Goal: Task Accomplishment & Management: Manage account settings

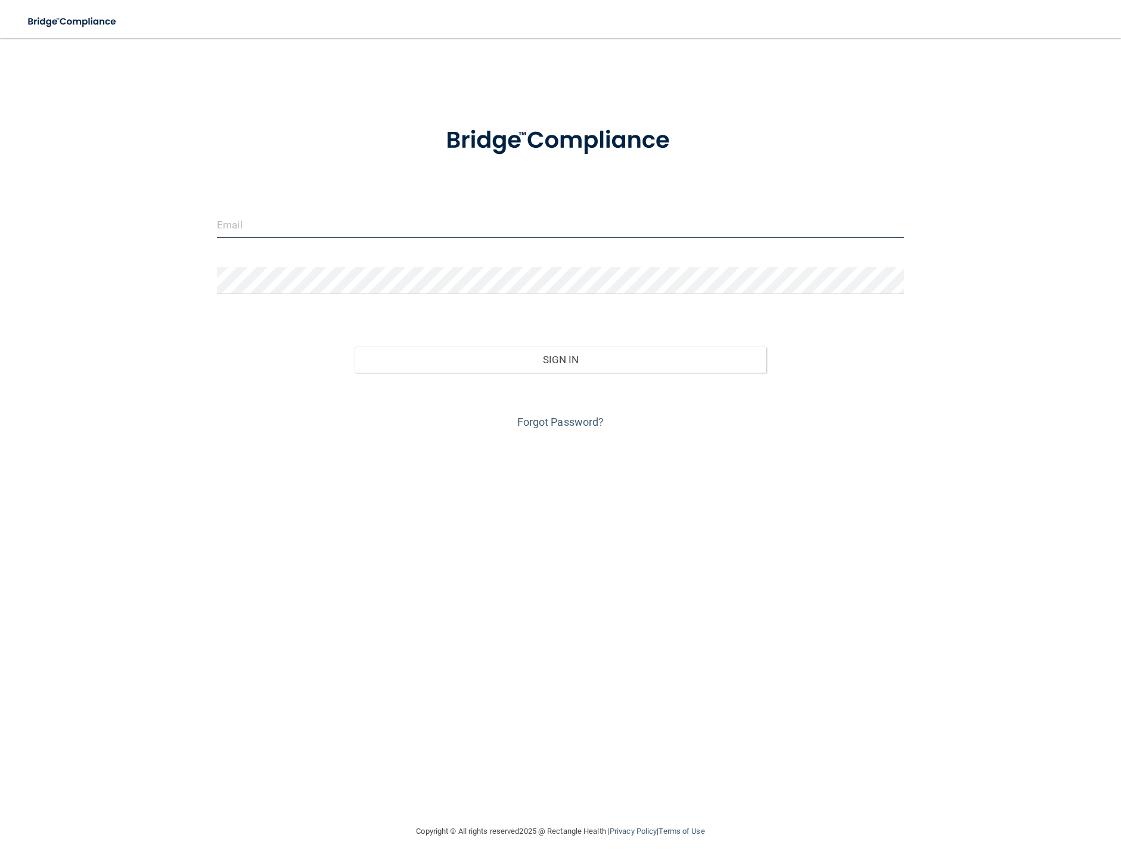
click at [312, 220] on input "email" at bounding box center [560, 224] width 687 height 27
type input "[PERSON_NAME][EMAIL_ADDRESS][PERSON_NAME][DOMAIN_NAME]"
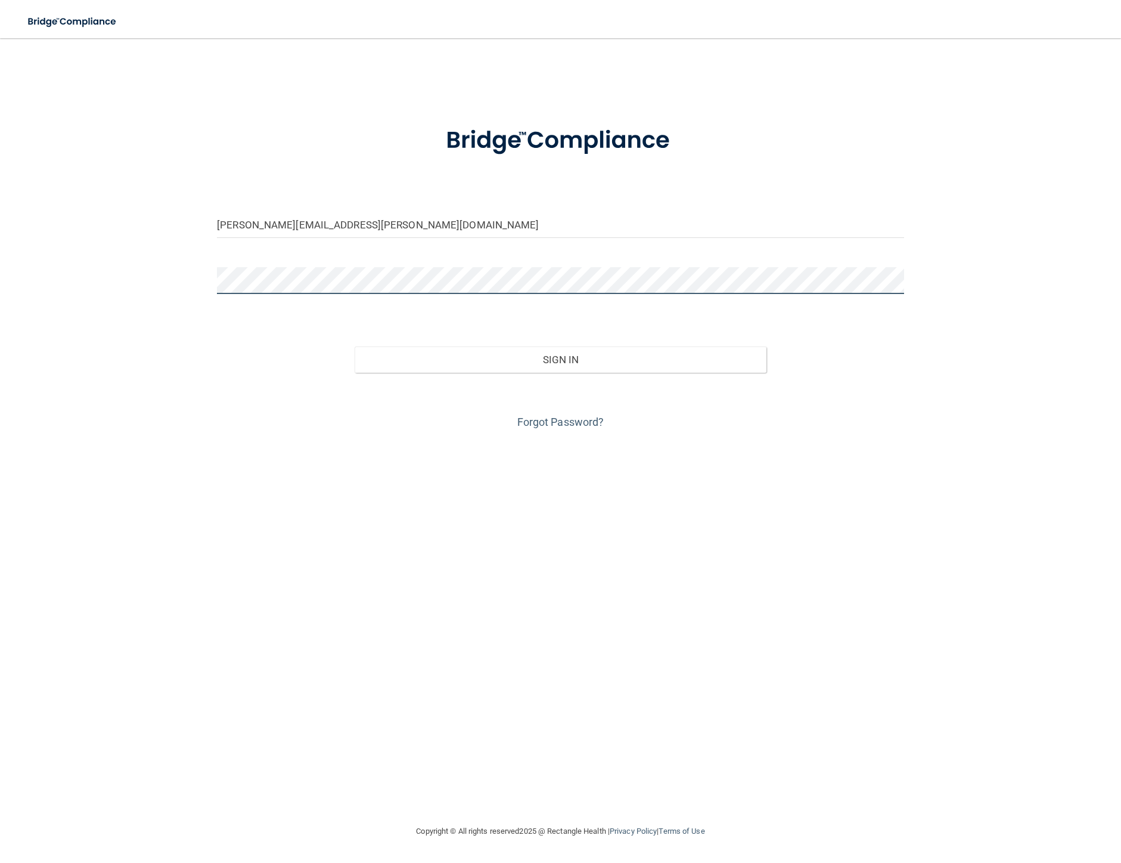
click at [355, 346] on button "Sign In" at bounding box center [561, 359] width 413 height 26
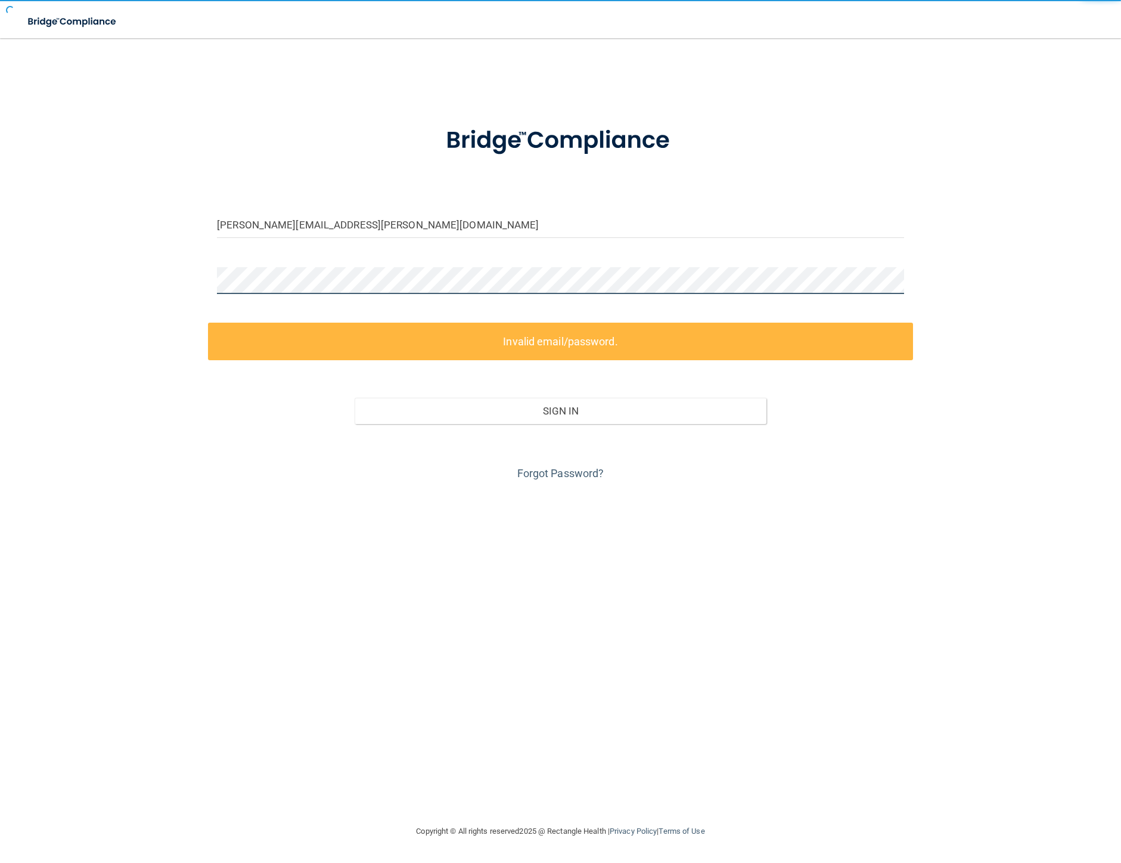
click at [355, 398] on button "Sign In" at bounding box center [561, 411] width 413 height 26
click at [187, 265] on div "[PERSON_NAME][EMAIL_ADDRESS][PERSON_NAME][DOMAIN_NAME] Invalid email/password. …" at bounding box center [561, 431] width 1074 height 762
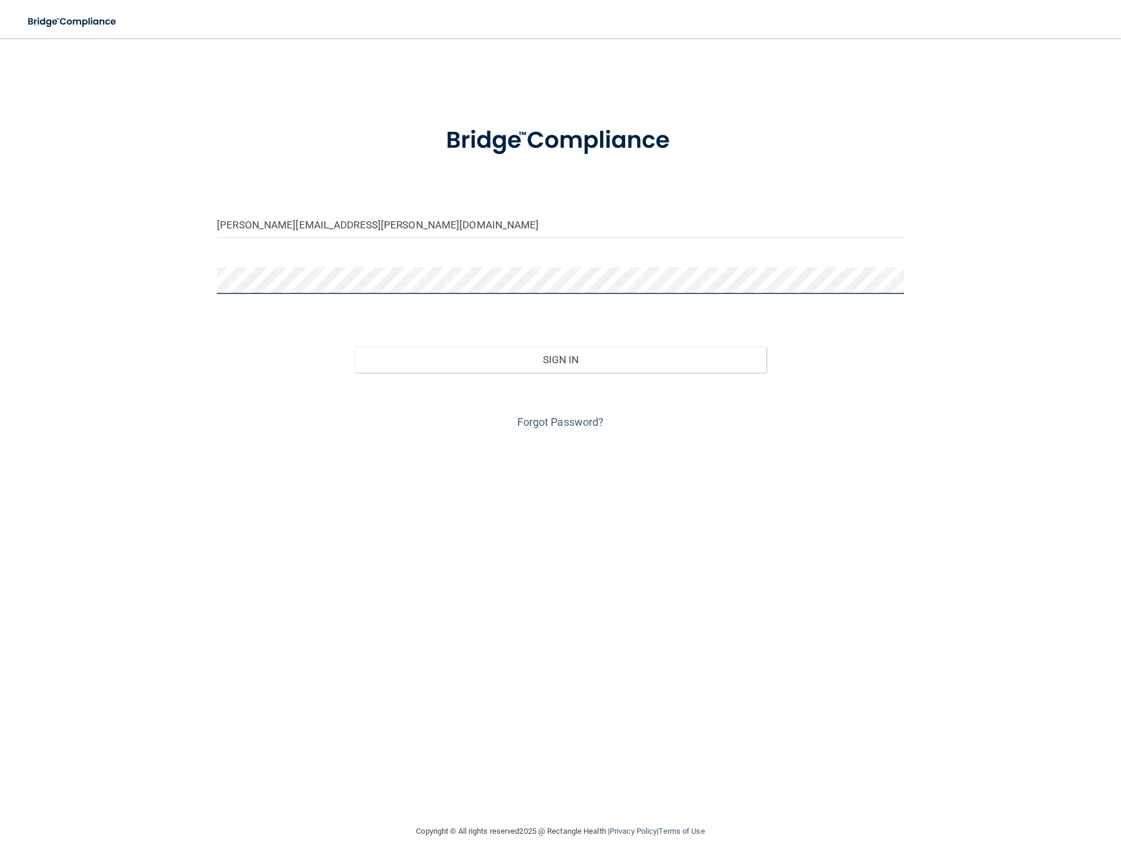
click at [355, 346] on button "Sign In" at bounding box center [561, 359] width 413 height 26
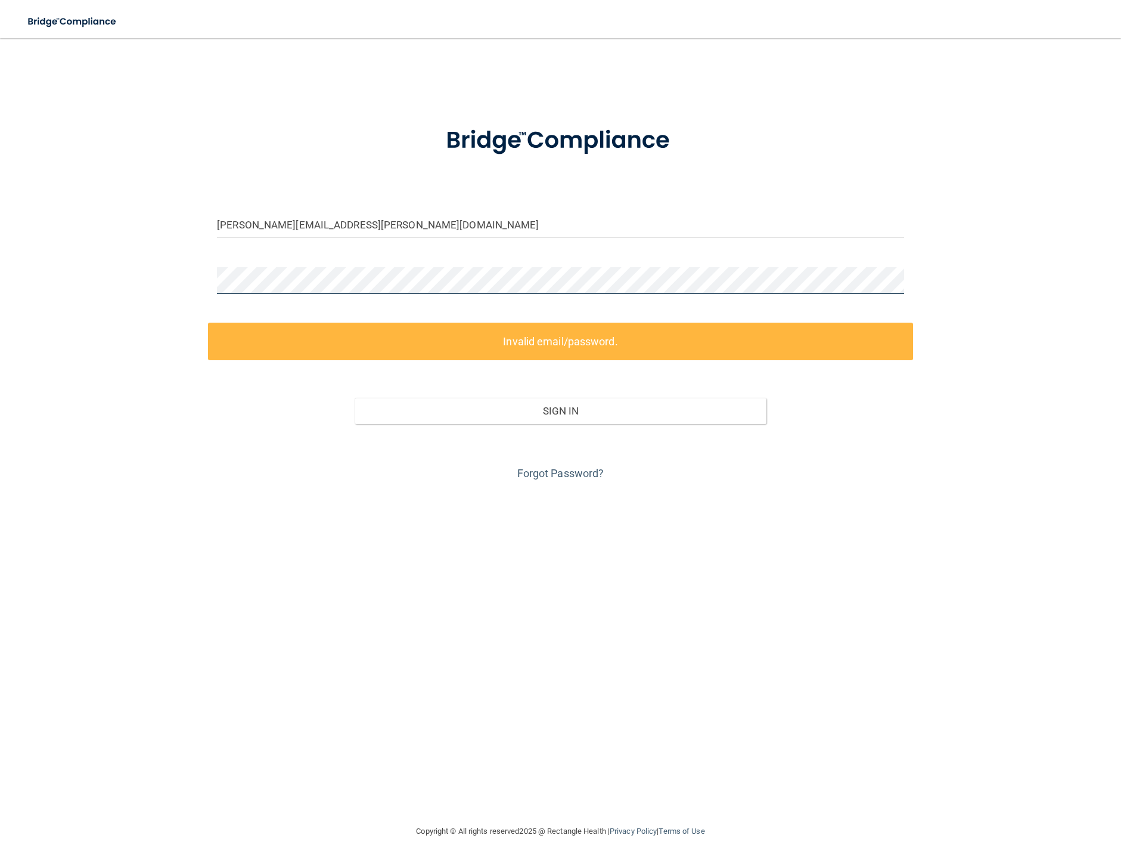
click at [145, 255] on div "[PERSON_NAME][EMAIL_ADDRESS][PERSON_NAME][DOMAIN_NAME] Invalid email/password. …" at bounding box center [561, 431] width 1074 height 762
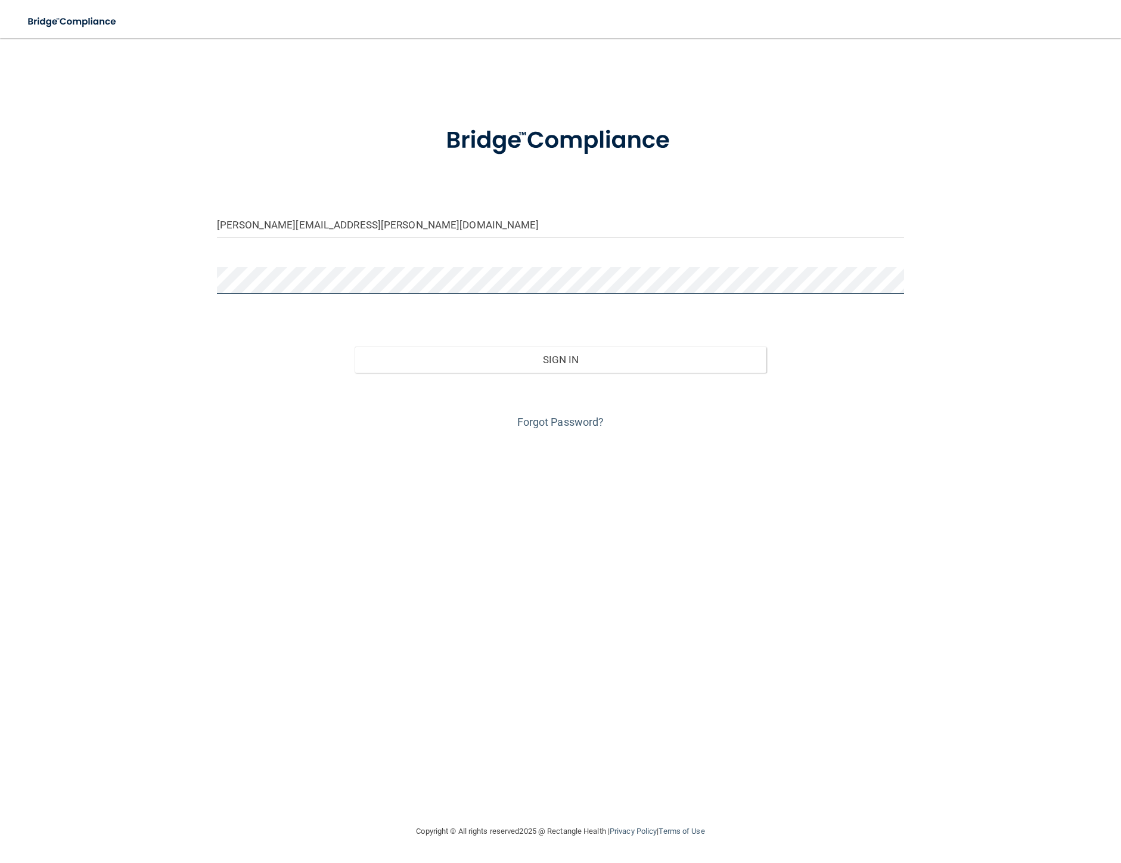
click at [355, 346] on button "Sign In" at bounding box center [561, 359] width 413 height 26
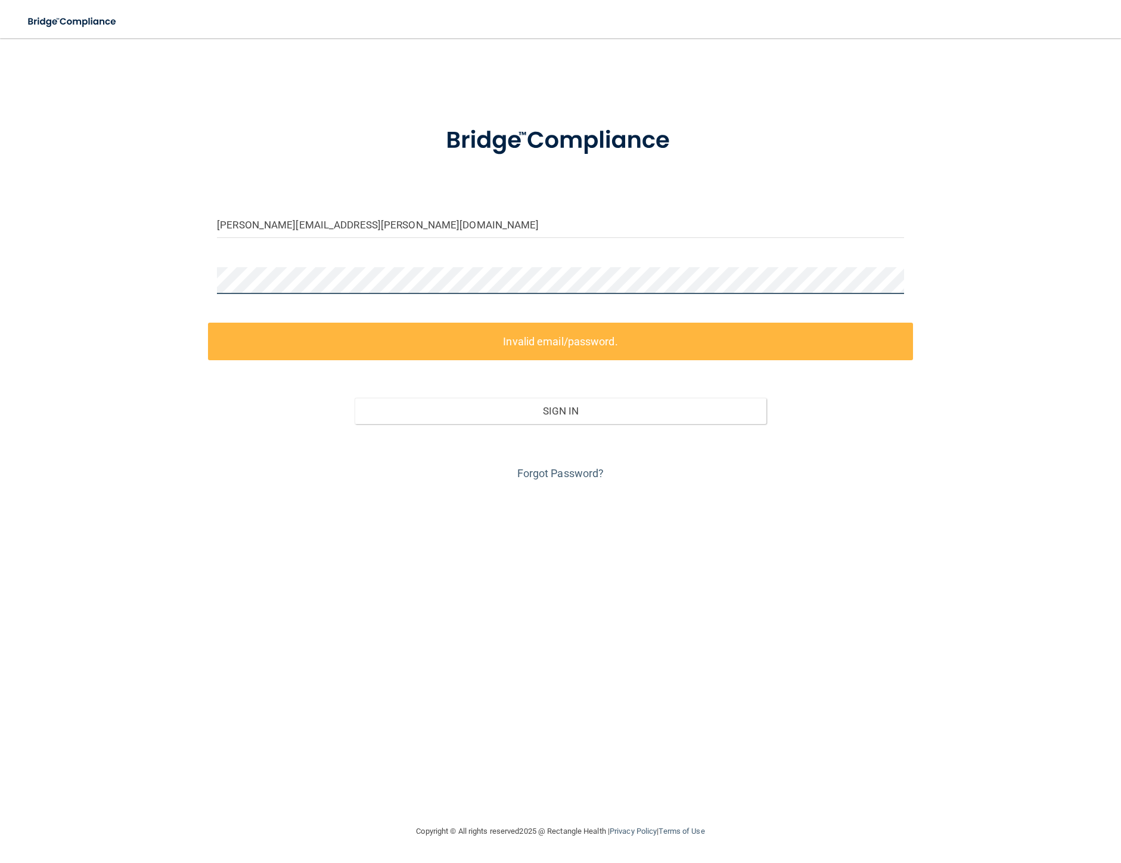
click at [170, 259] on div "[PERSON_NAME][EMAIL_ADDRESS][PERSON_NAME][DOMAIN_NAME] Invalid email/password. …" at bounding box center [561, 431] width 1074 height 762
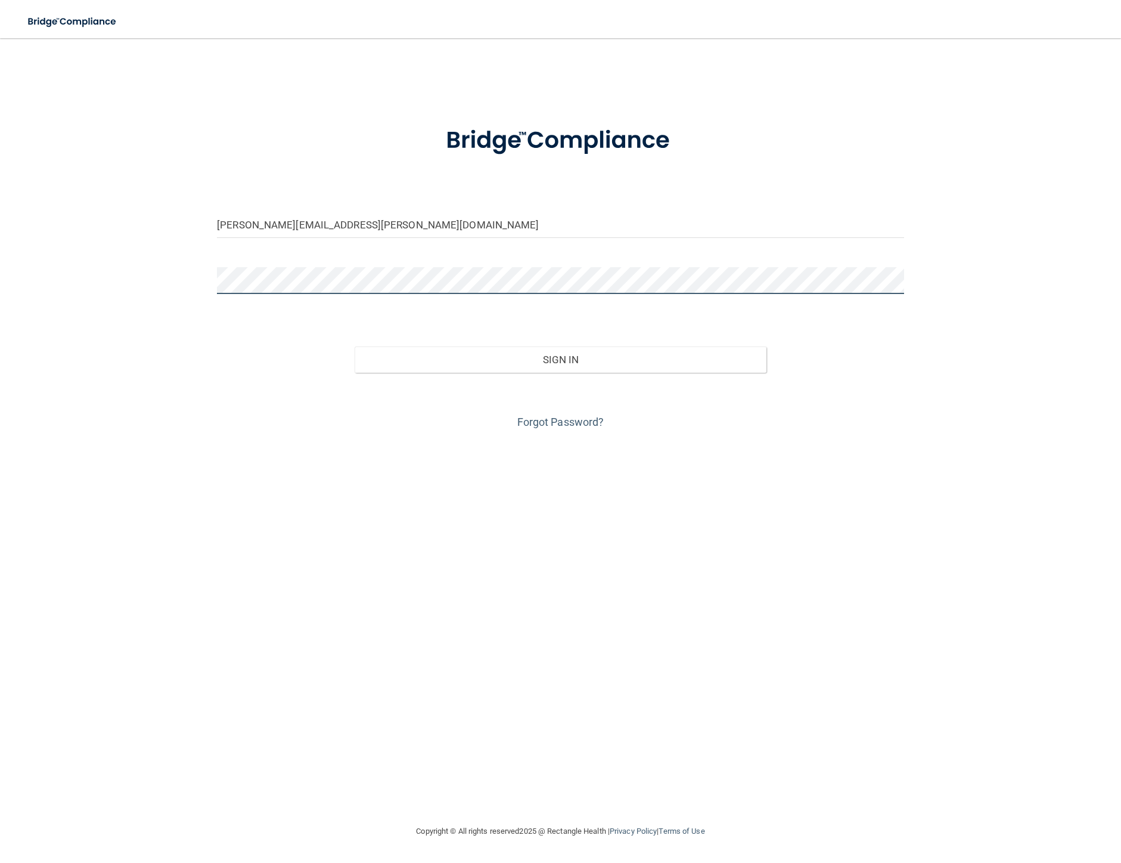
click at [355, 346] on button "Sign In" at bounding box center [561, 359] width 413 height 26
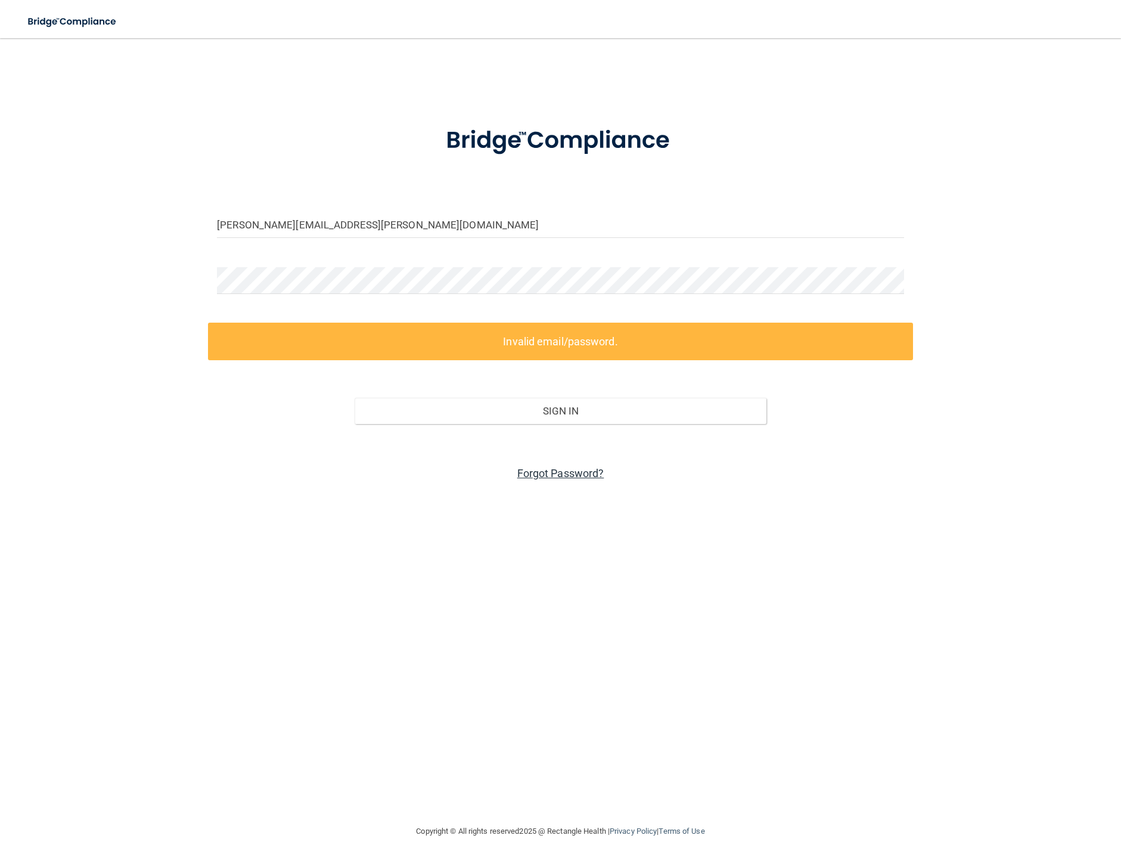
click at [556, 473] on link "Forgot Password?" at bounding box center [560, 473] width 87 height 13
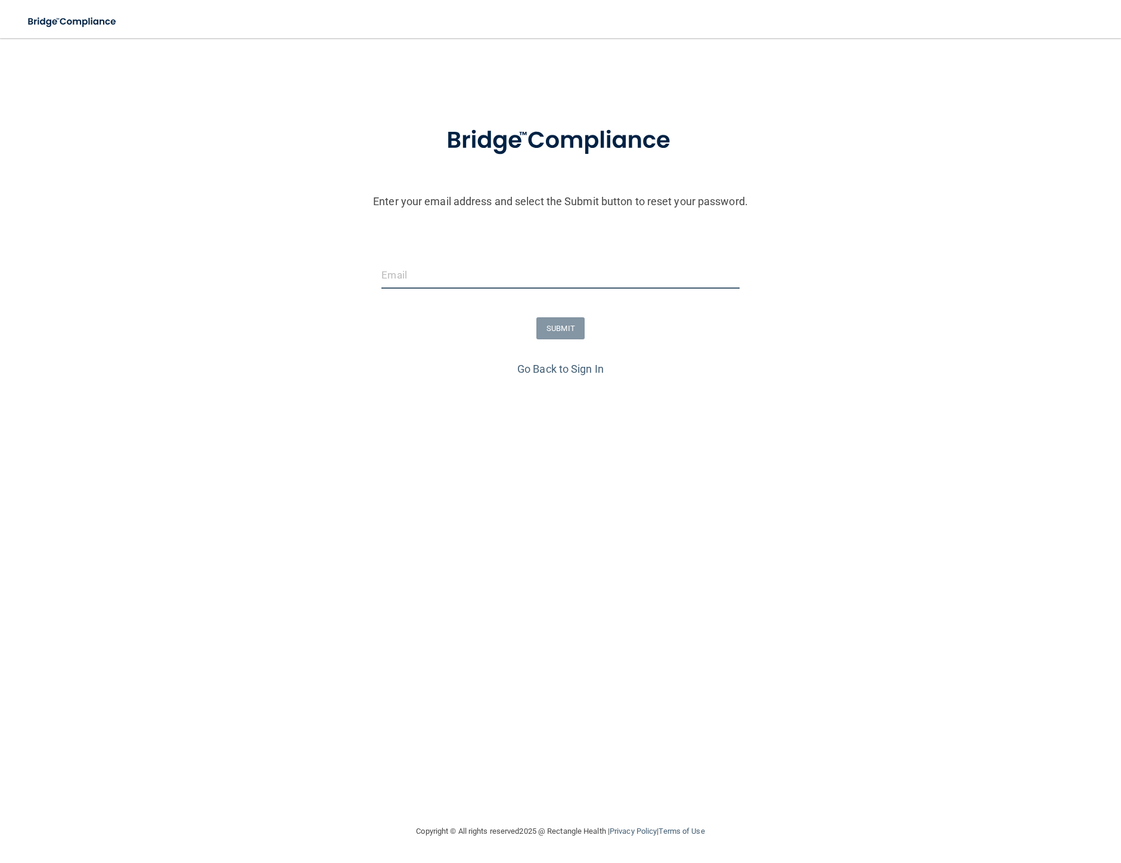
click at [454, 272] on input "email" at bounding box center [561, 275] width 358 height 27
type input "[PERSON_NAME][EMAIL_ADDRESS][PERSON_NAME][DOMAIN_NAME]"
click at [563, 330] on button "SUBMIT" at bounding box center [561, 328] width 48 height 22
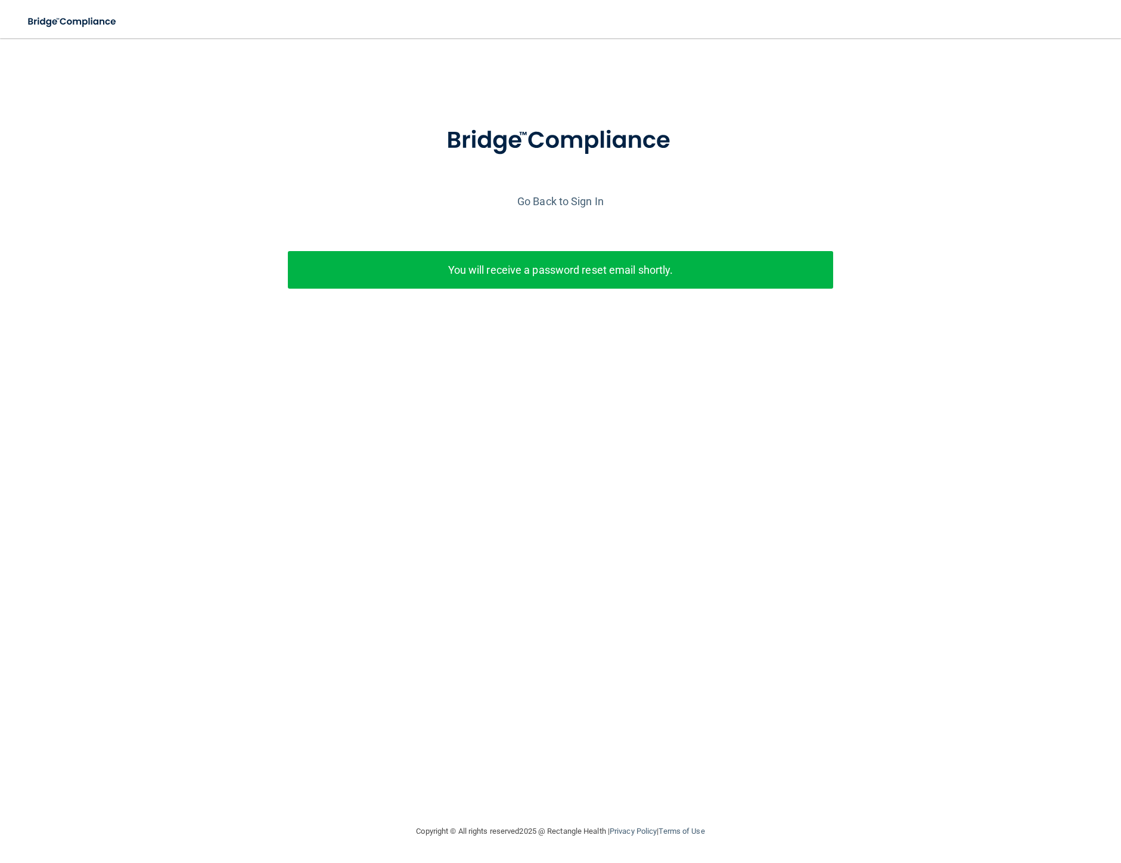
click at [578, 438] on div "Enter your email address and select the Submit button to reset your password. […" at bounding box center [561, 431] width 1074 height 762
